Goal: Information Seeking & Learning: Learn about a topic

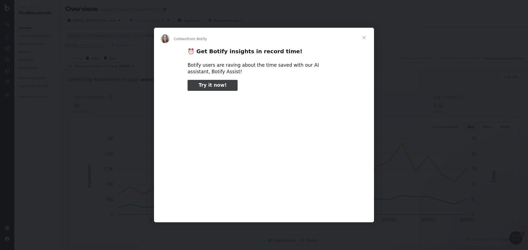
type input "2155717"
click at [365, 38] on span "Close" at bounding box center [364, 38] width 20 height 20
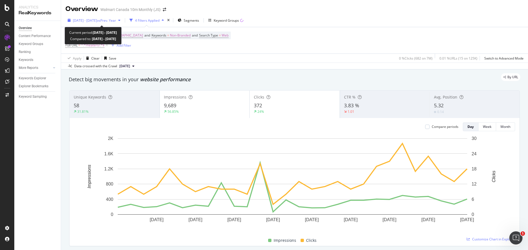
click at [123, 23] on div "[DATE] - [DATE] vs Prev. Year" at bounding box center [93, 20] width 57 height 8
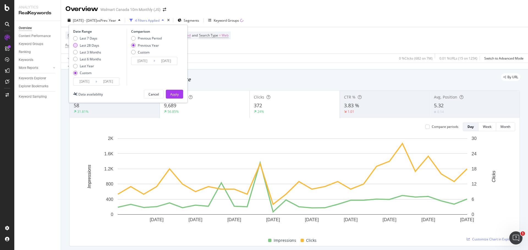
click at [73, 46] on div "Last 28 Days" at bounding box center [75, 45] width 4 height 4
type input "[DATE]"
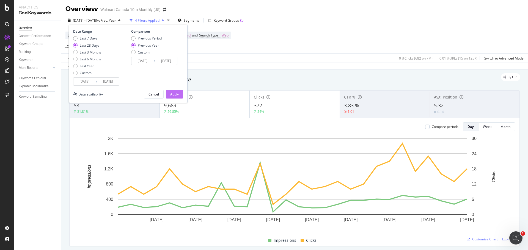
click at [179, 96] on button "Apply" at bounding box center [174, 94] width 17 height 9
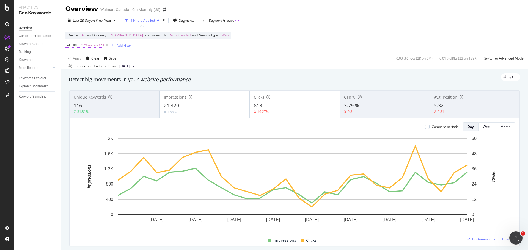
click at [90, 45] on span "^.*/heaters/.*$" at bounding box center [92, 45] width 23 height 8
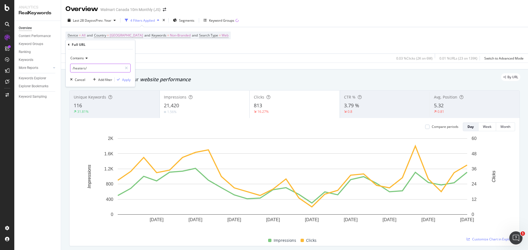
click at [97, 69] on input "/heaters/" at bounding box center [96, 68] width 52 height 9
type input "/home/"
click at [126, 80] on div "Apply" at bounding box center [126, 79] width 9 height 5
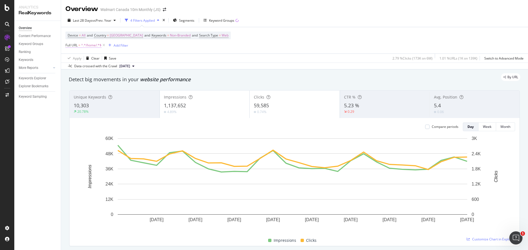
click at [90, 47] on span "^.*/home/.*$" at bounding box center [91, 45] width 20 height 8
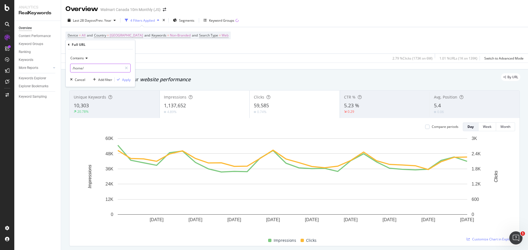
click at [95, 67] on input "/home/" at bounding box center [96, 68] width 52 height 9
type input "/appliances/"
drag, startPoint x: 127, startPoint y: 81, endPoint x: 279, endPoint y: 75, distance: 152.0
click at [127, 81] on div "Apply" at bounding box center [126, 79] width 9 height 5
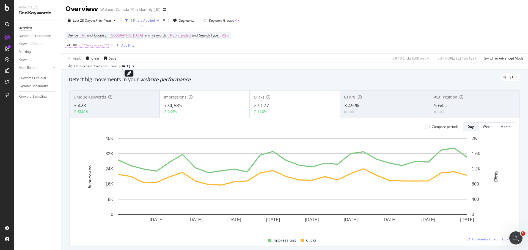
click at [102, 44] on span "^.*/appliances/.*$" at bounding box center [95, 45] width 28 height 8
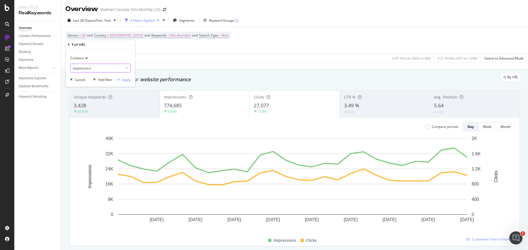
click at [96, 68] on input "/appliances/" at bounding box center [96, 68] width 52 height 9
type input "/home-improvement/"
click at [126, 80] on div "Apply" at bounding box center [126, 79] width 9 height 5
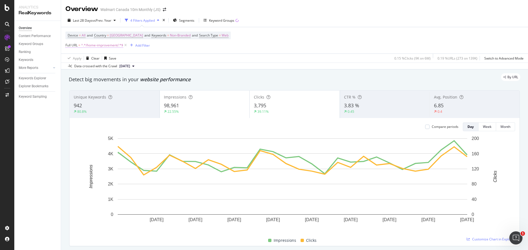
click at [97, 46] on span "^.*/home-improvement/.*$" at bounding box center [102, 45] width 42 height 8
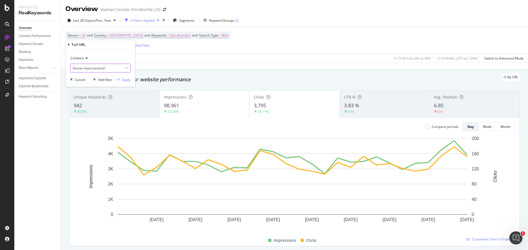
click at [102, 68] on input "/home-improvement/" at bounding box center [96, 68] width 52 height 9
type input "/home/"
click at [123, 78] on div "Apply" at bounding box center [126, 79] width 9 height 5
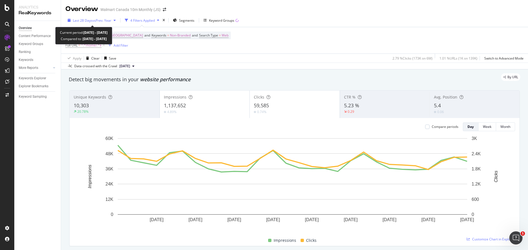
click at [110, 18] on div "Last 28 Days vs Prev. Year" at bounding box center [91, 20] width 52 height 8
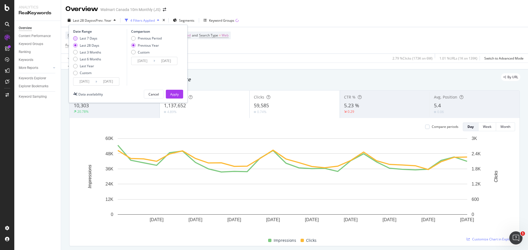
click at [85, 38] on div "Last 7 Days" at bounding box center [89, 38] width 18 height 5
type input "[DATE]"
click at [174, 91] on div "Apply" at bounding box center [174, 94] width 9 height 8
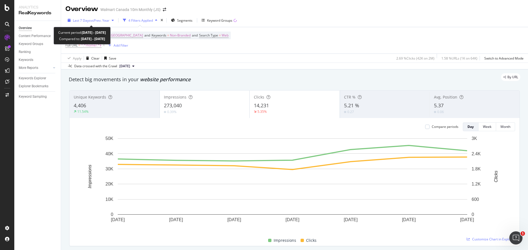
click at [101, 23] on span "vs Prev. Year" at bounding box center [99, 20] width 19 height 5
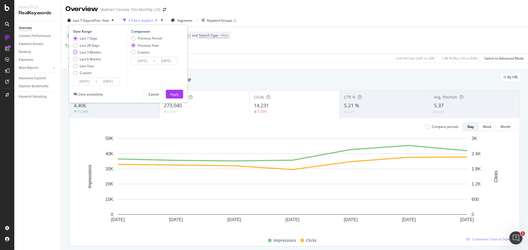
click at [78, 52] on div "Last 3 Months" at bounding box center [87, 52] width 28 height 5
type input "[DATE]"
click at [174, 96] on div "Apply" at bounding box center [174, 94] width 9 height 5
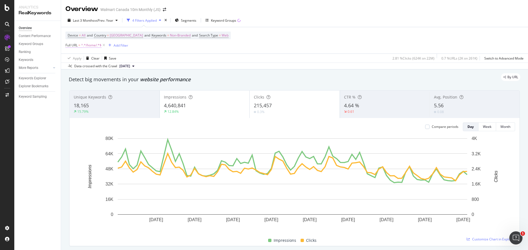
click at [84, 46] on span "^.*/home/.*$" at bounding box center [91, 45] width 20 height 8
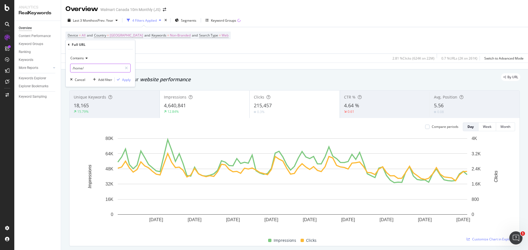
click at [90, 67] on input "/home/" at bounding box center [96, 68] width 52 height 9
type input "/appliances/"
click at [126, 82] on div "Apply" at bounding box center [126, 79] width 9 height 5
